Goal: Information Seeking & Learning: Learn about a topic

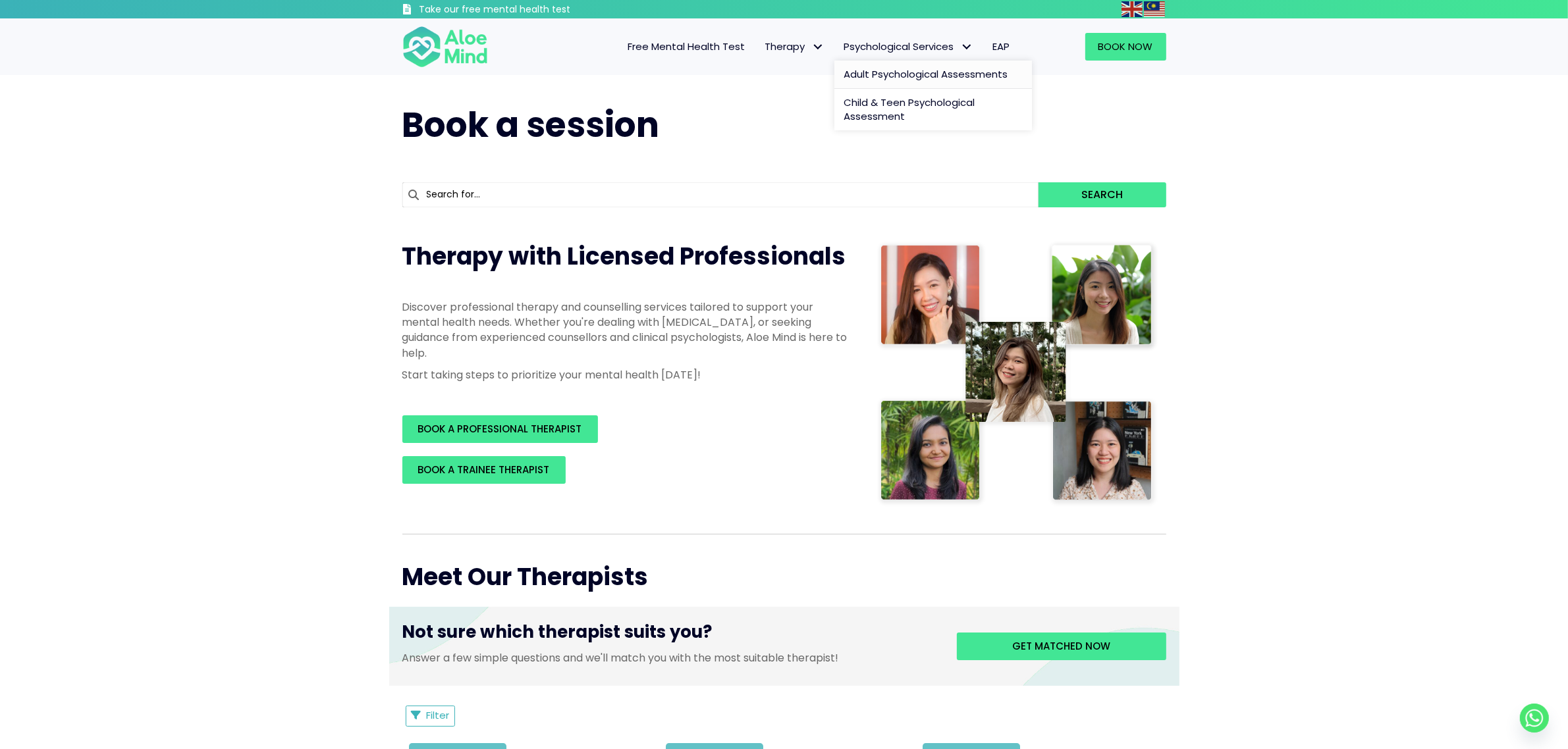
click at [884, 70] on span "Adult Psychological Assessments" at bounding box center [926, 73] width 164 height 14
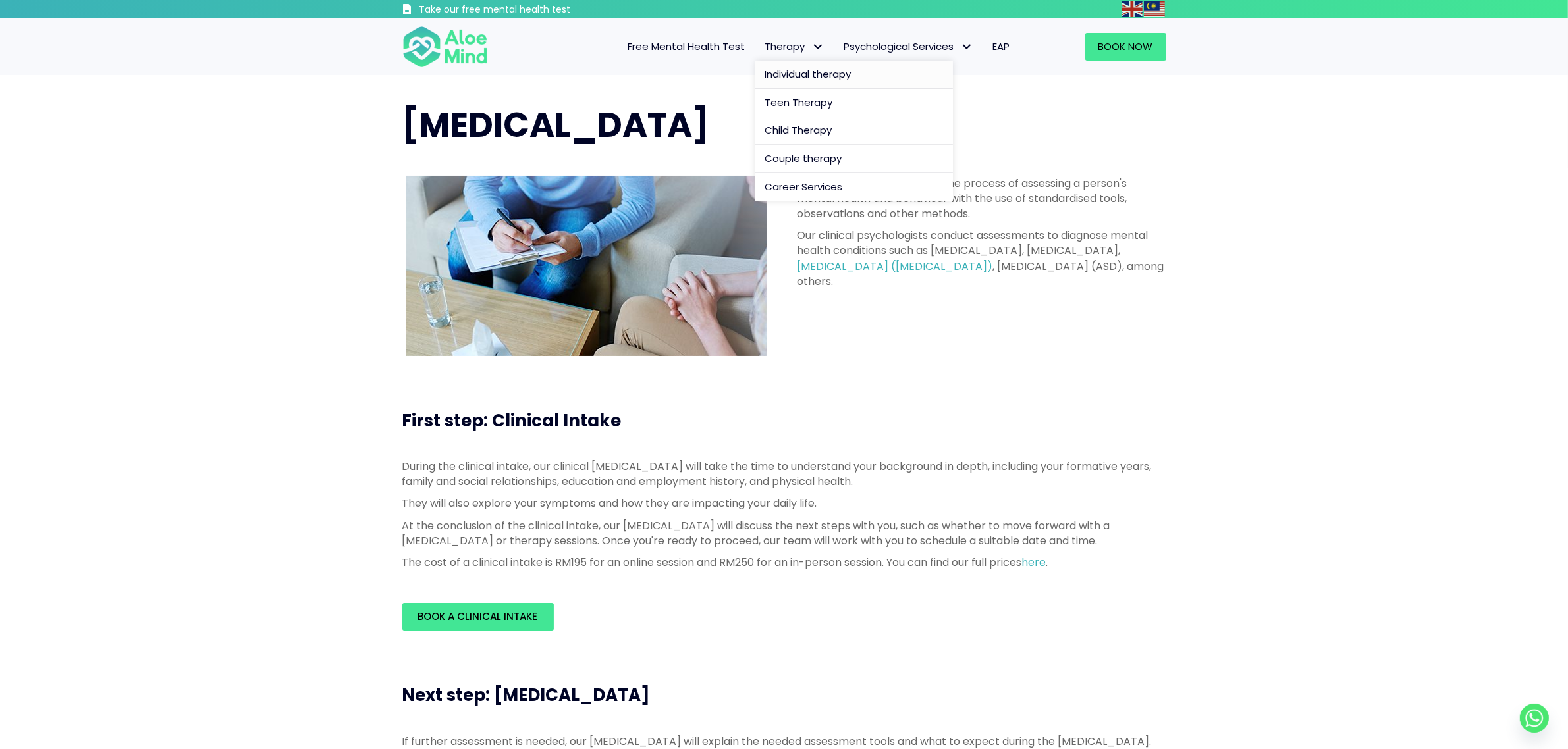
click at [798, 73] on span "Individual therapy" at bounding box center [808, 73] width 86 height 14
